Goal: Task Accomplishment & Management: Manage account settings

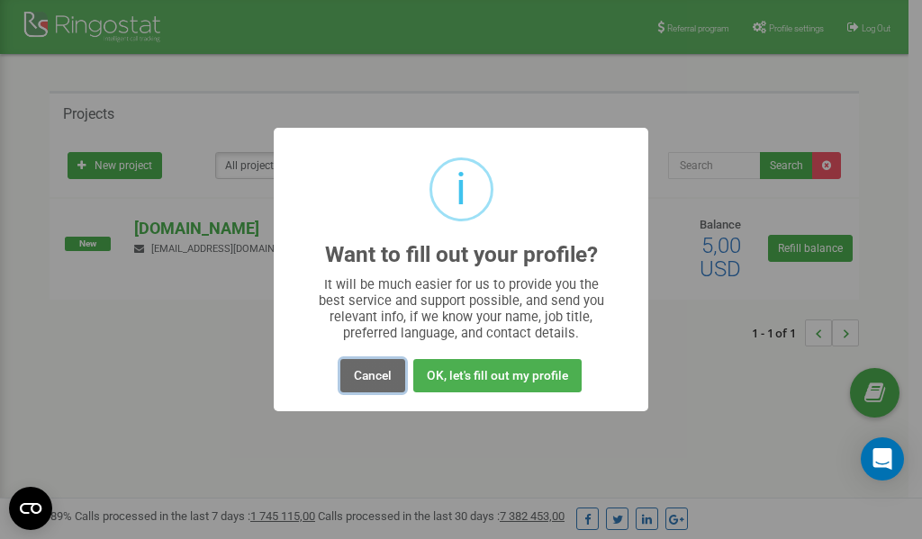
click at [382, 378] on button "Cancel" at bounding box center [372, 375] width 65 height 33
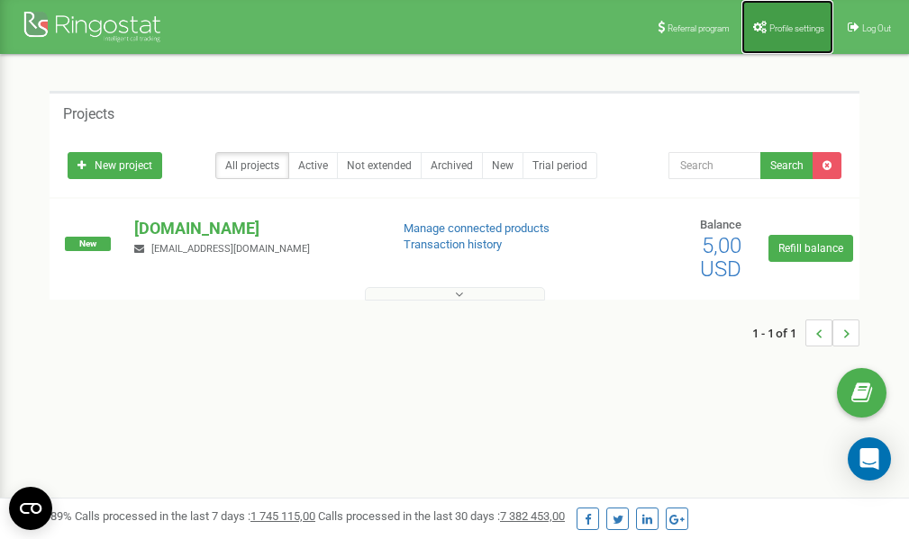
click at [781, 29] on span "Profile settings" at bounding box center [796, 28] width 55 height 10
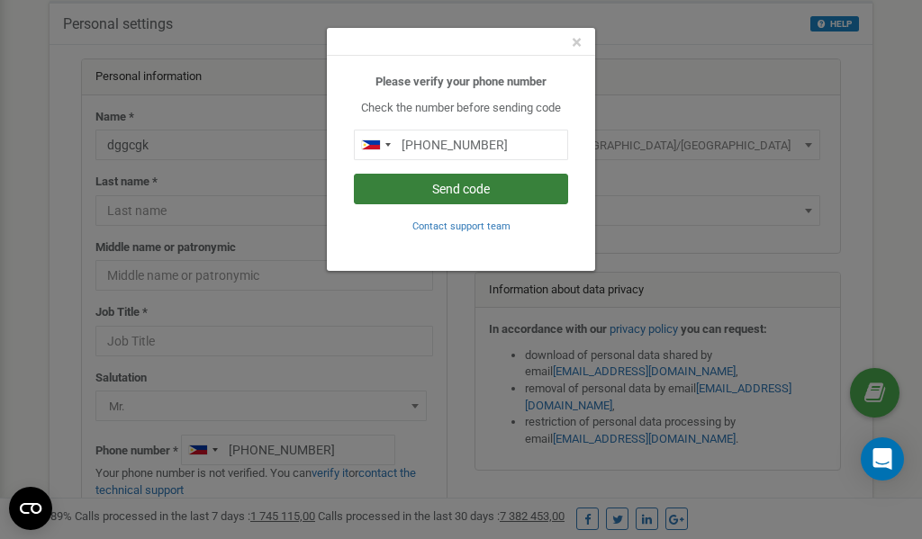
scroll to position [90, 0]
click at [503, 189] on button "Send code" at bounding box center [461, 189] width 214 height 31
